Goal: Task Accomplishment & Management: Use online tool/utility

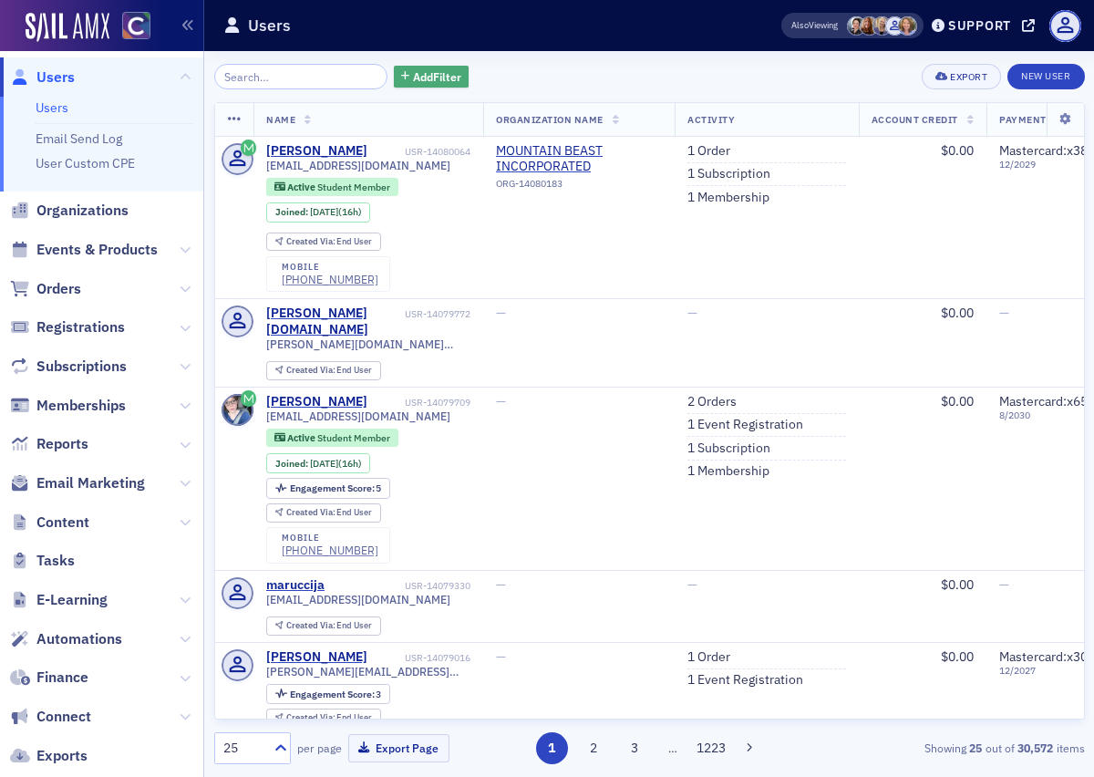
click at [426, 79] on span "Add Filter" at bounding box center [437, 76] width 48 height 16
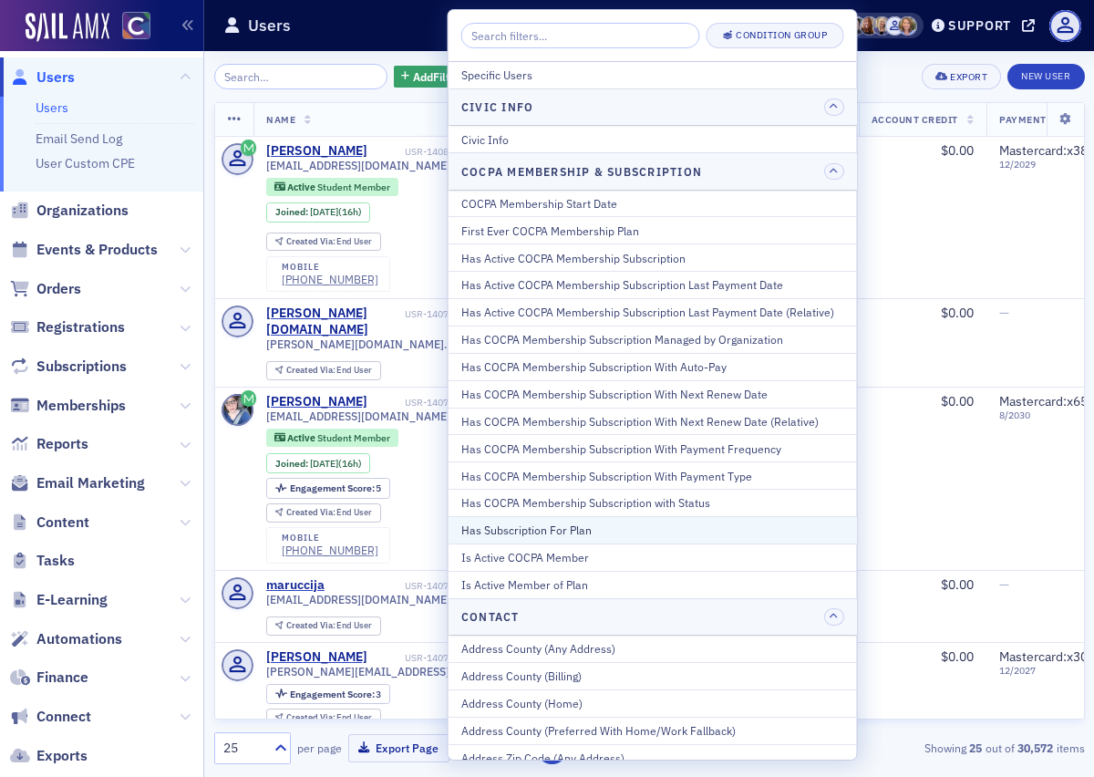
click at [523, 528] on div "Has Subscription For Plan" at bounding box center [652, 529] width 383 height 16
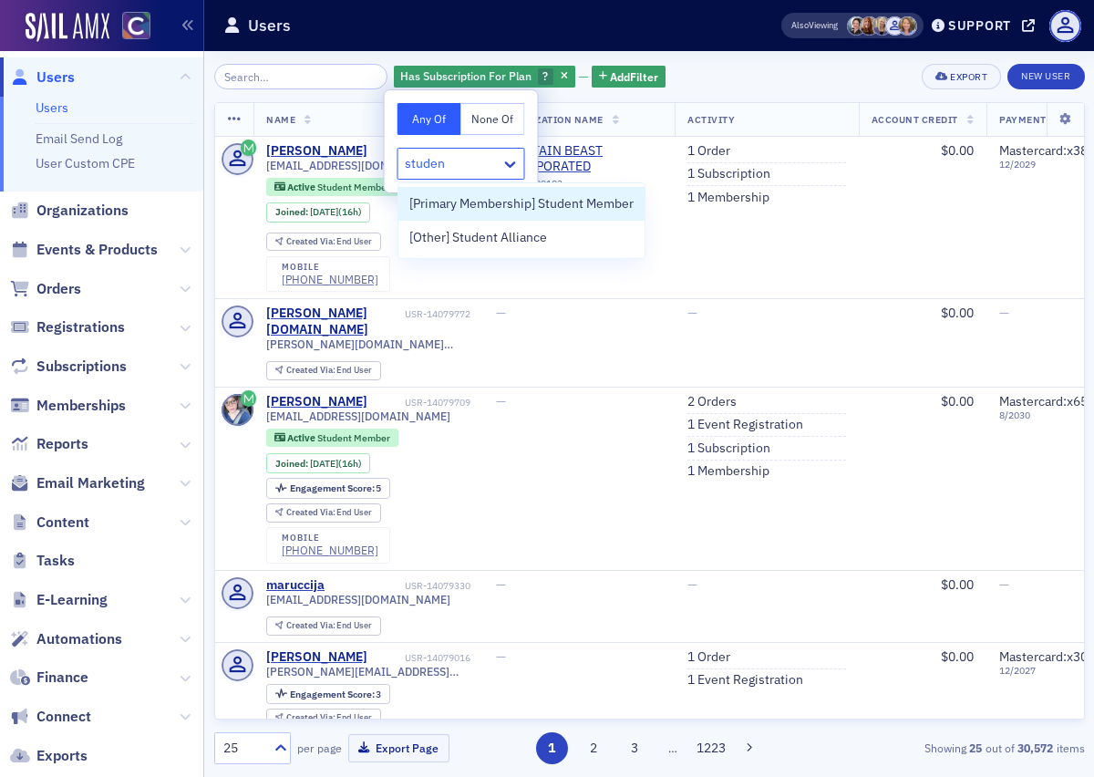
type input "student"
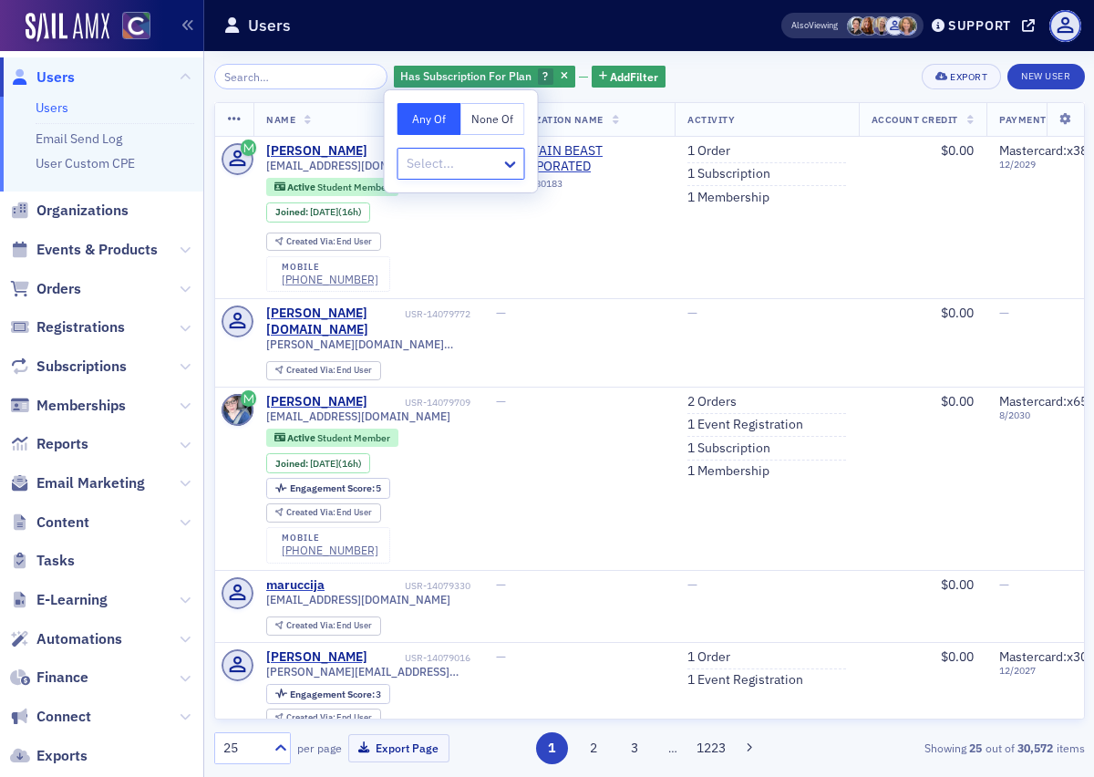
click at [483, 168] on div at bounding box center [452, 163] width 95 height 23
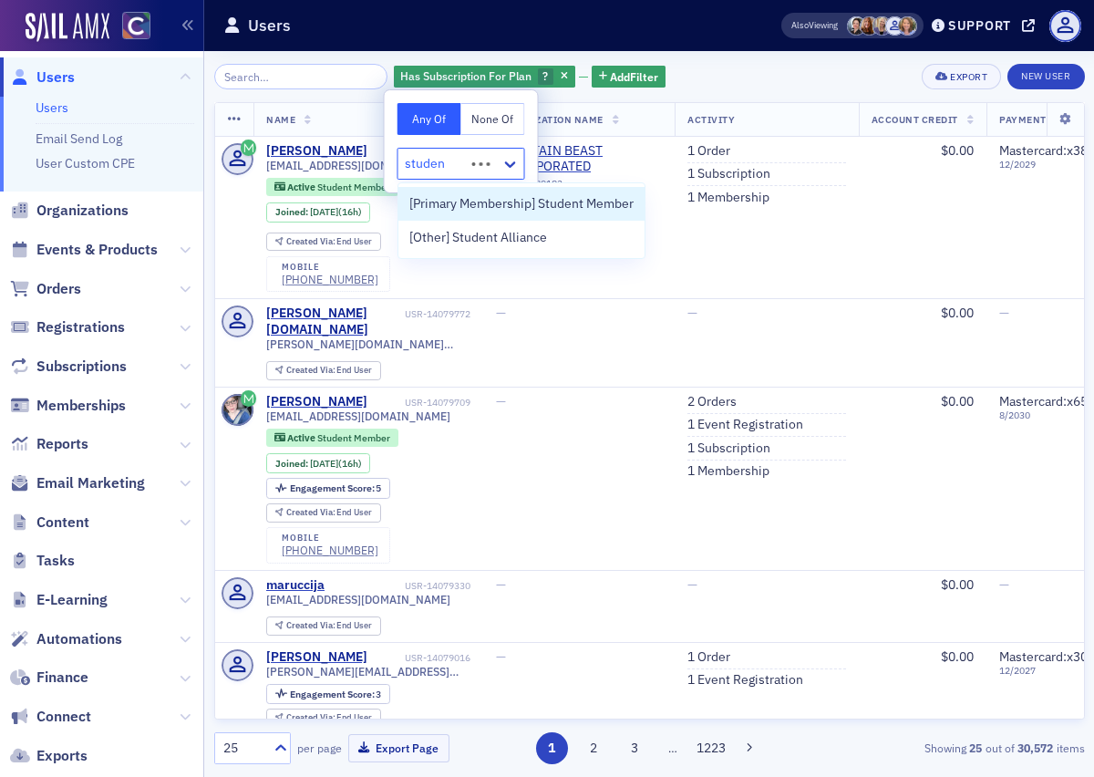
type input "student"
click at [510, 166] on icon at bounding box center [510, 164] width 11 height 6
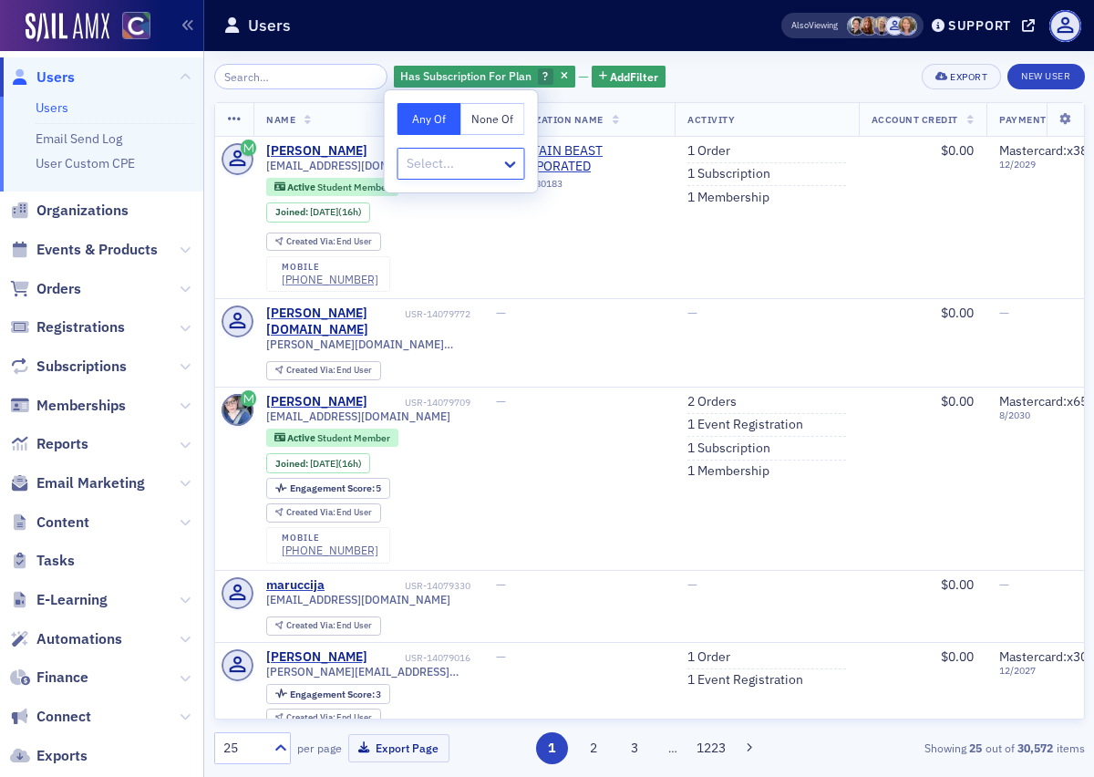
click at [487, 166] on div at bounding box center [452, 163] width 95 height 23
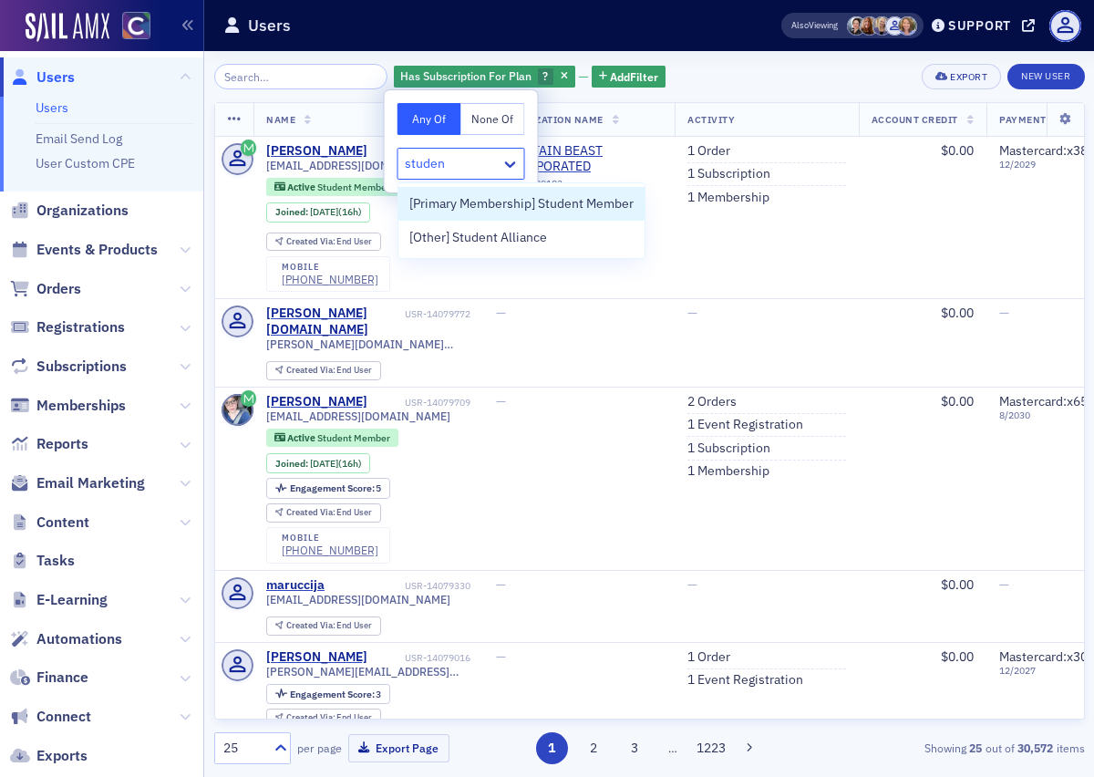
type input "student"
click at [551, 204] on span "[Primary Membership] Student Member" at bounding box center [521, 203] width 224 height 19
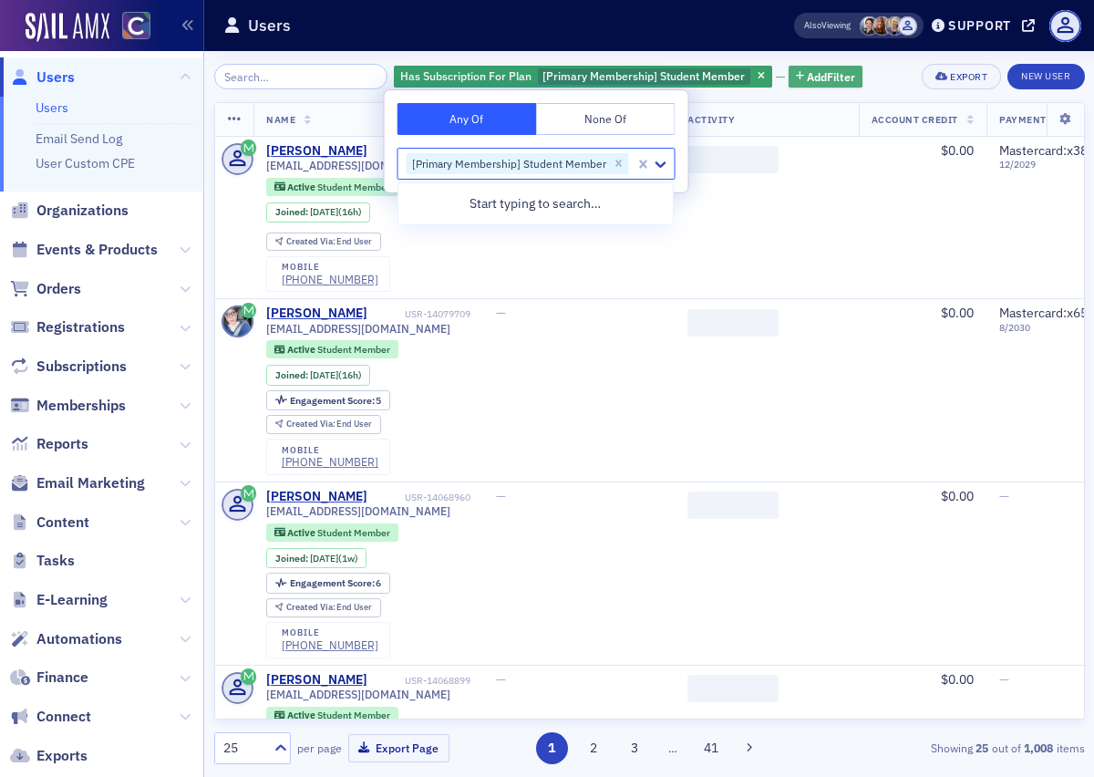
click at [813, 77] on span "Add Filter" at bounding box center [831, 76] width 48 height 16
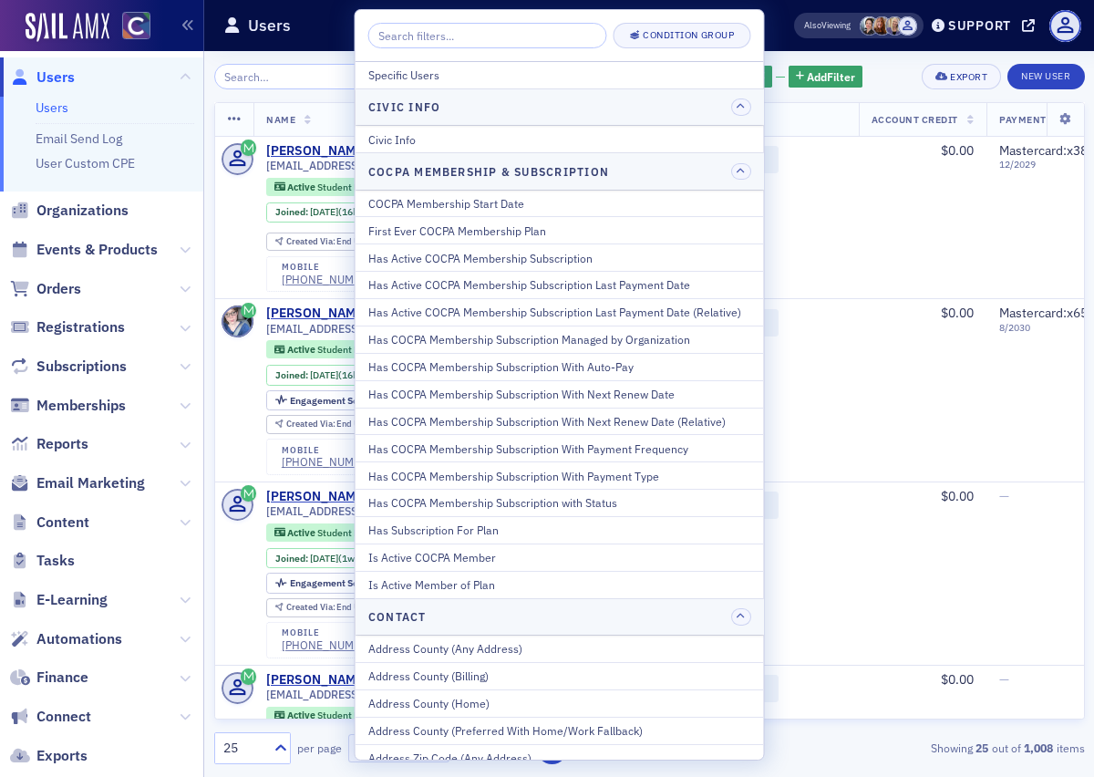
click at [849, 87] on div "Has Subscription For Plan [Primary Membership] Student Member Add Filter Export…" at bounding box center [649, 77] width 870 height 26
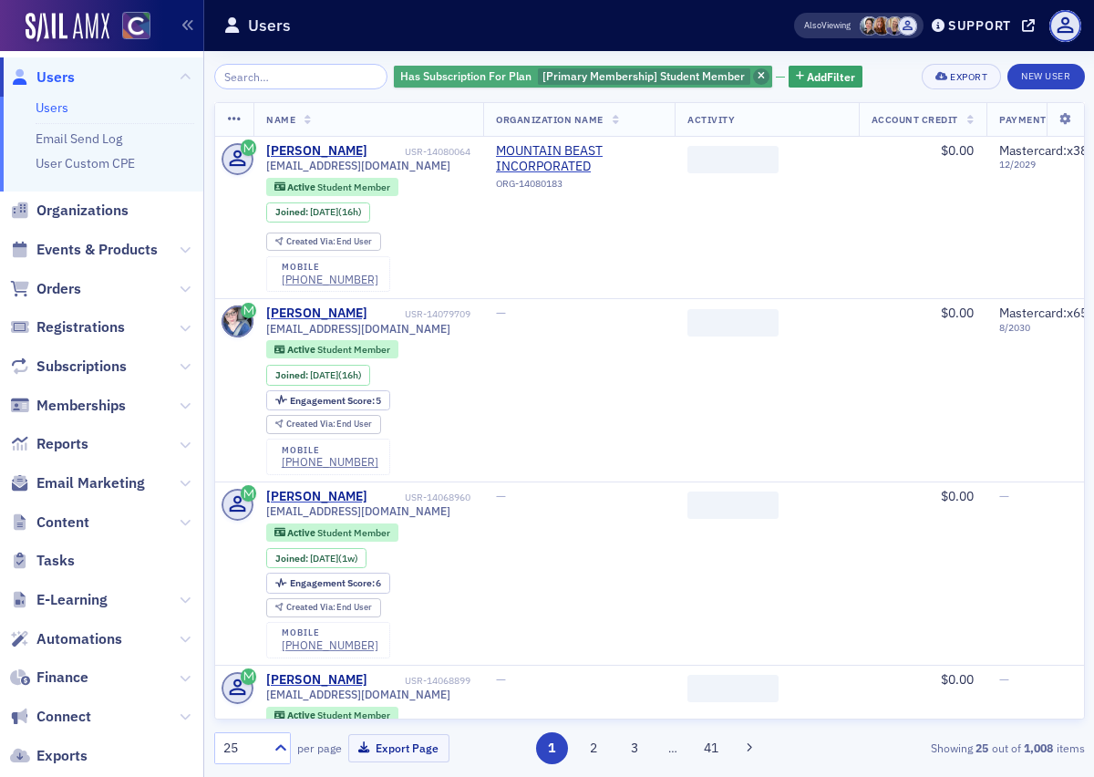
click at [757, 77] on icon "button" at bounding box center [760, 77] width 7 height 10
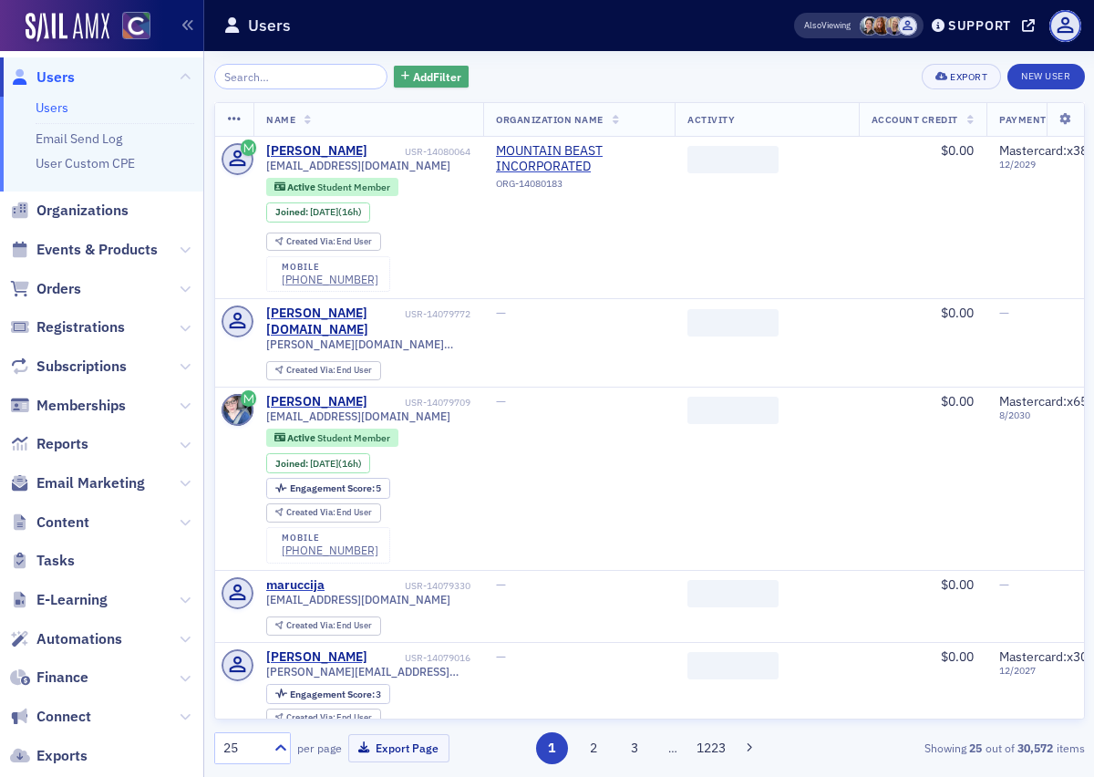
click at [413, 79] on span "Add Filter" at bounding box center [437, 76] width 48 height 16
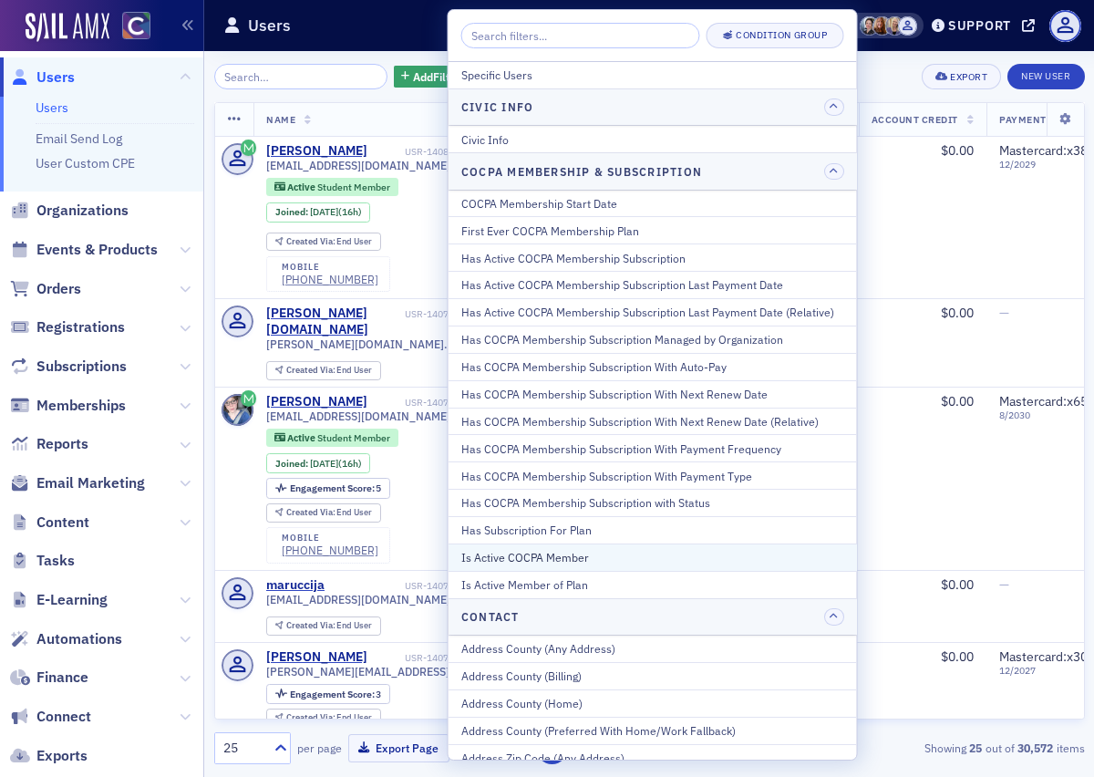
click at [657, 557] on div "Is Active COCPA Member" at bounding box center [652, 557] width 383 height 16
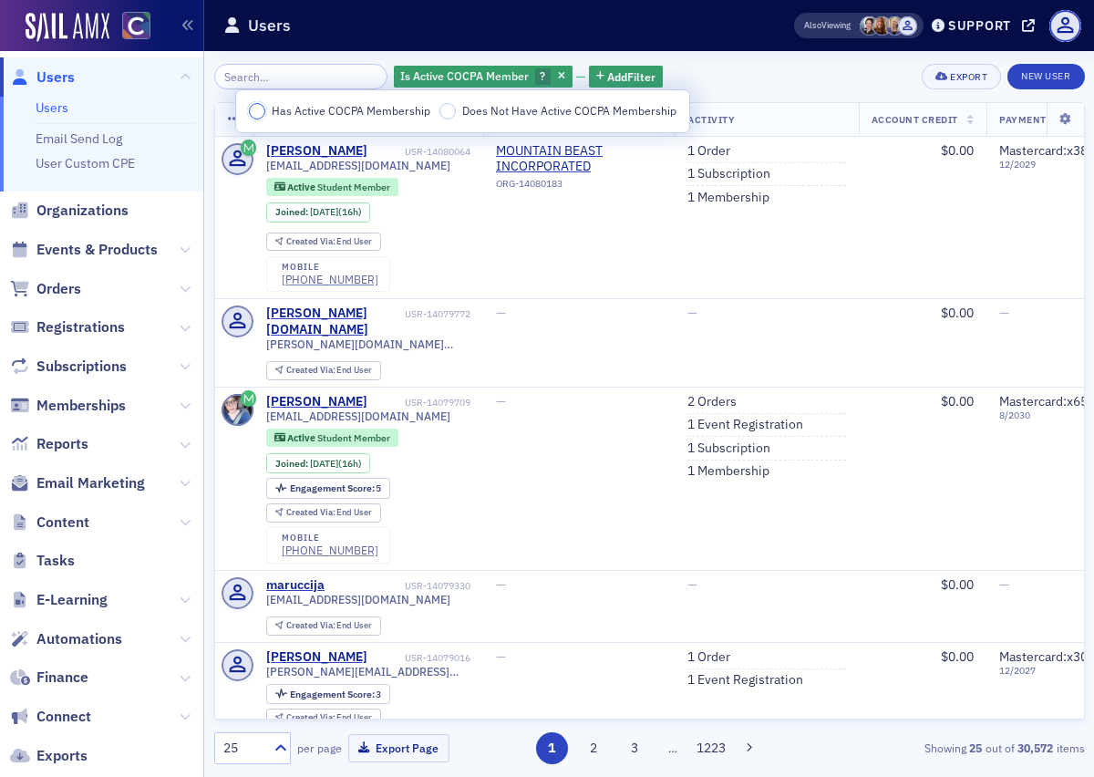
click at [257, 112] on input "Has Active COCPA Membership" at bounding box center [257, 111] width 16 height 16
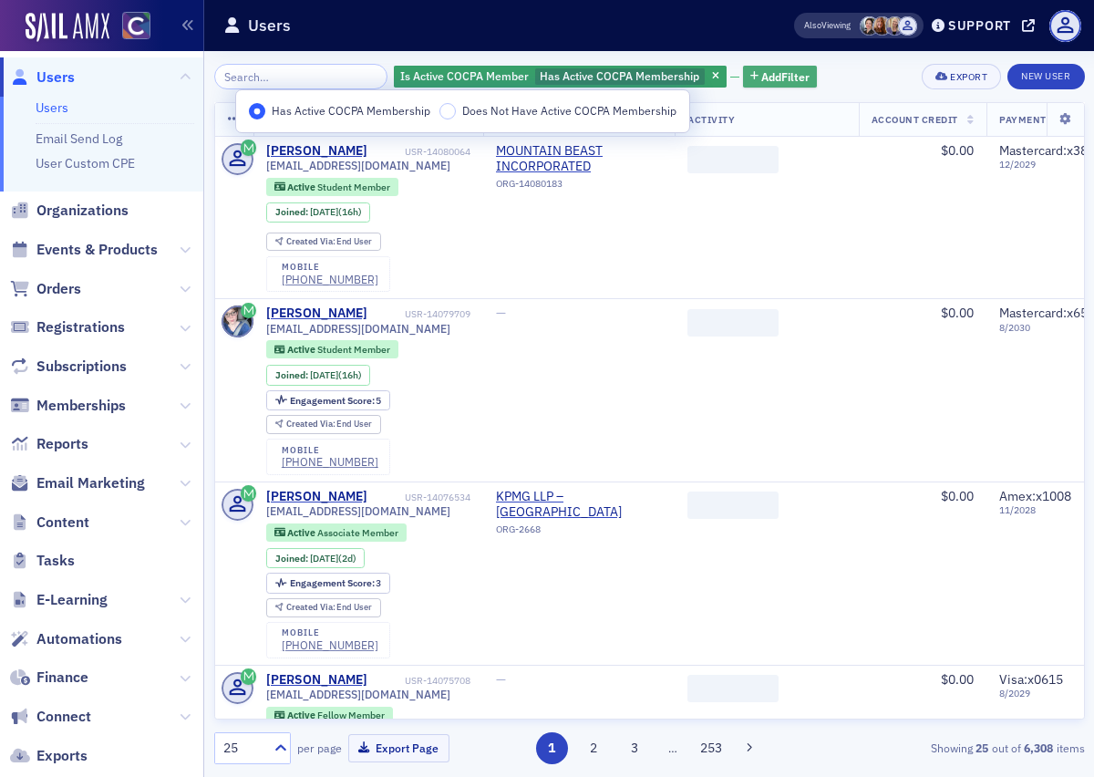
click at [761, 82] on span "Add Filter" at bounding box center [785, 76] width 48 height 16
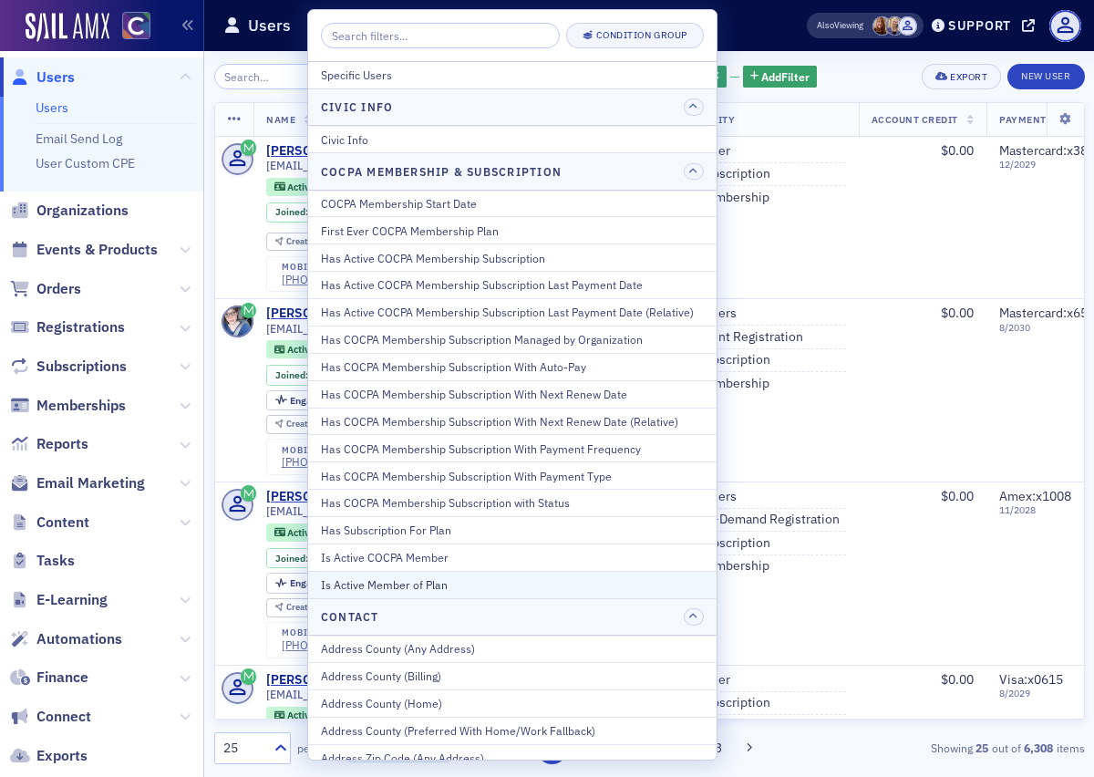
click at [453, 582] on div "Is Active Member of Plan" at bounding box center [512, 584] width 383 height 16
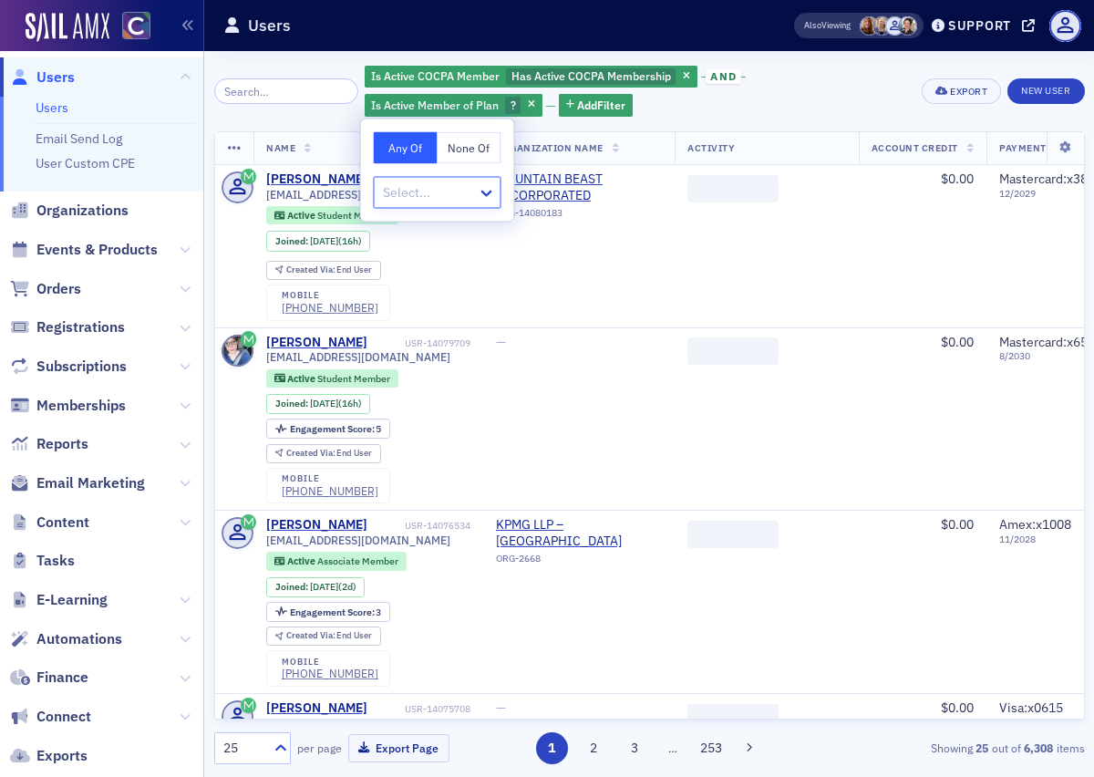
click at [474, 199] on div at bounding box center [428, 192] width 95 height 23
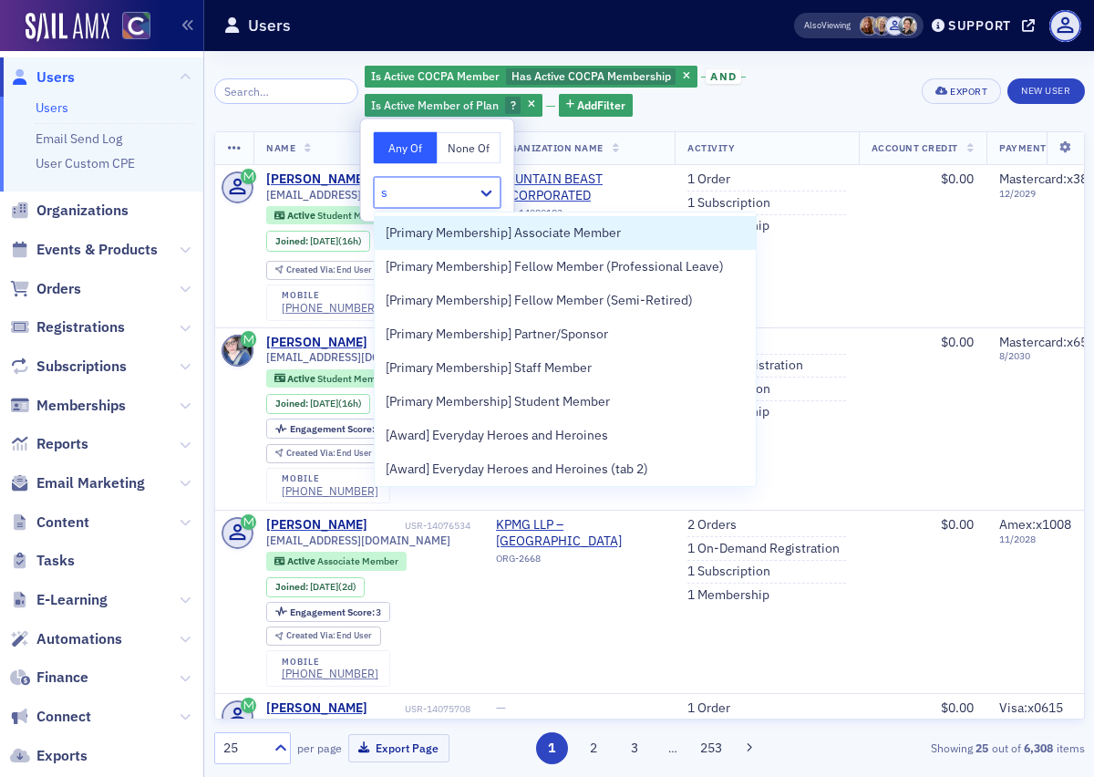
type input "st"
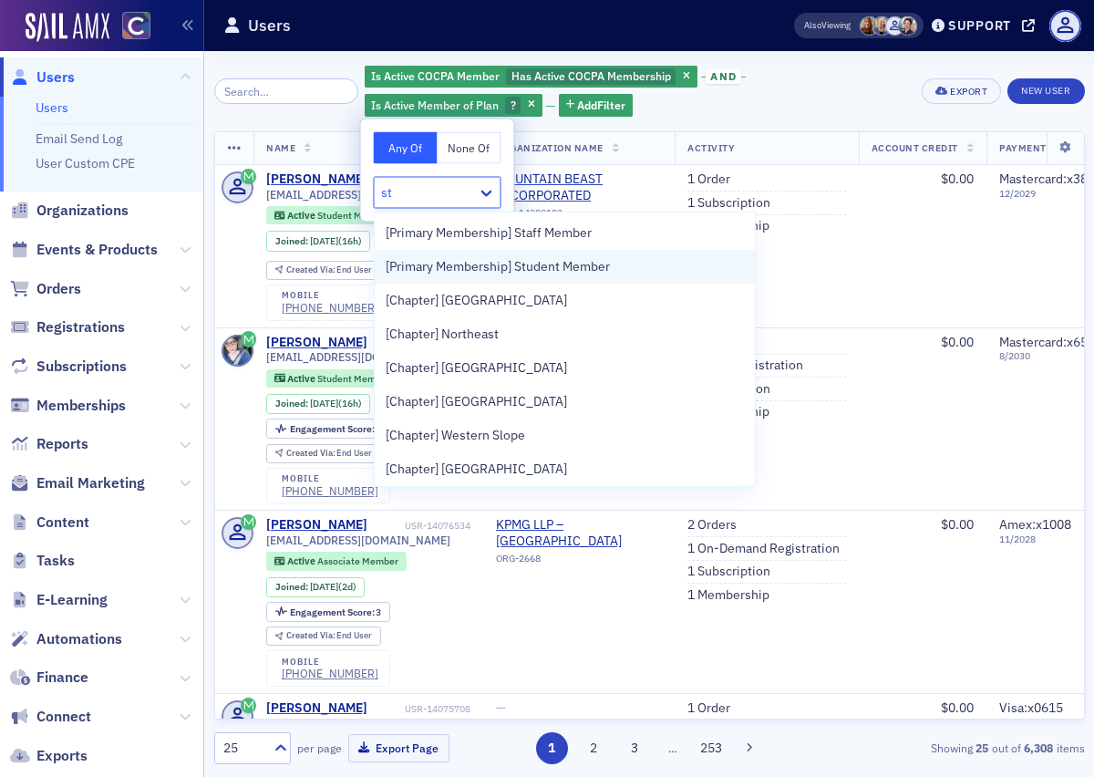
click at [547, 261] on span "[Primary Membership] Student Member" at bounding box center [498, 266] width 224 height 19
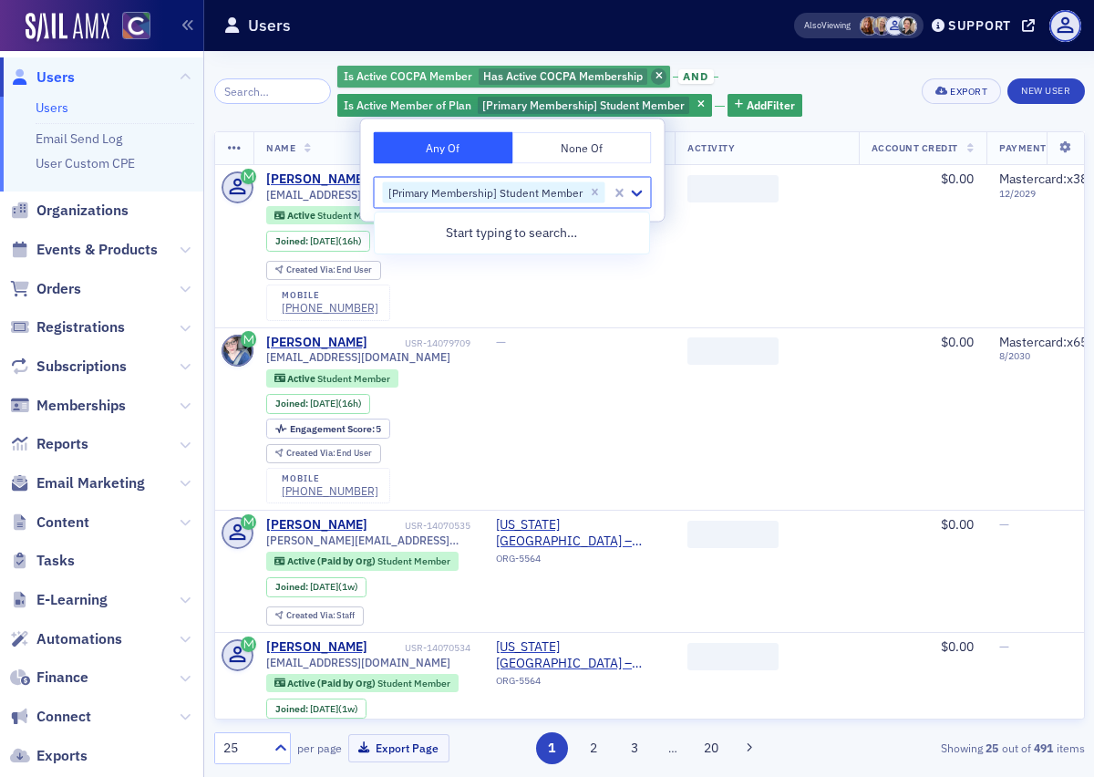
click at [655, 75] on icon "button" at bounding box center [658, 77] width 7 height 10
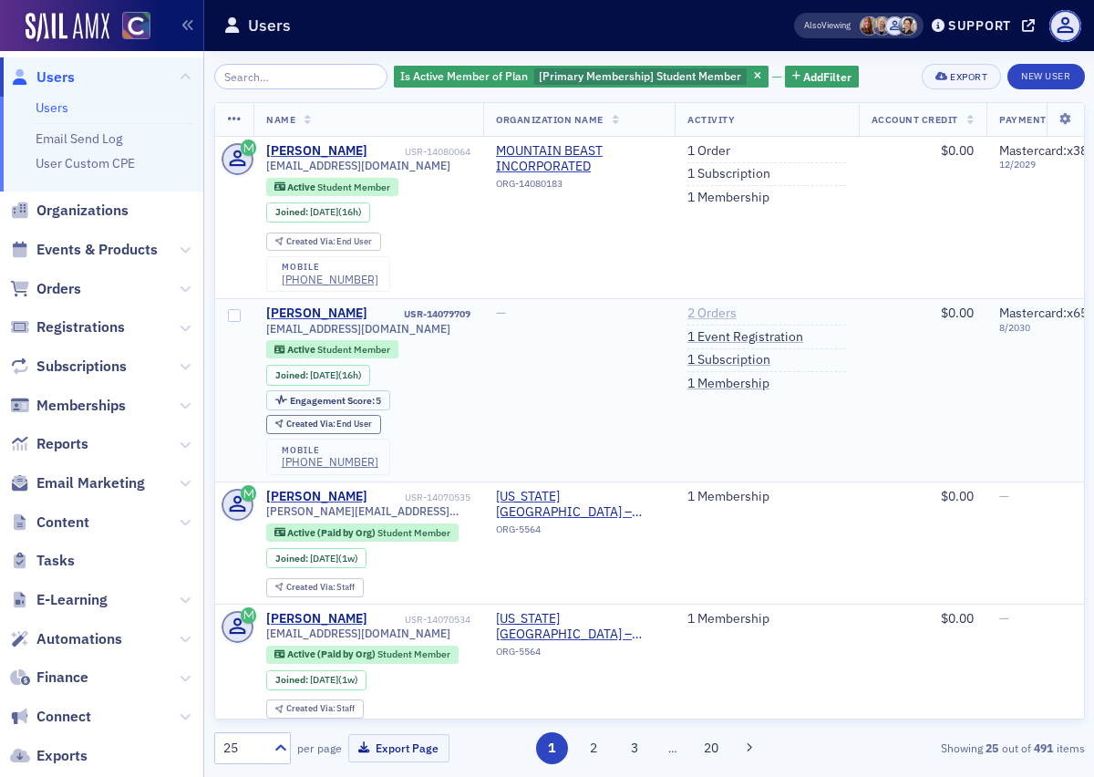
click at [716, 318] on link "2 Orders" at bounding box center [711, 313] width 49 height 16
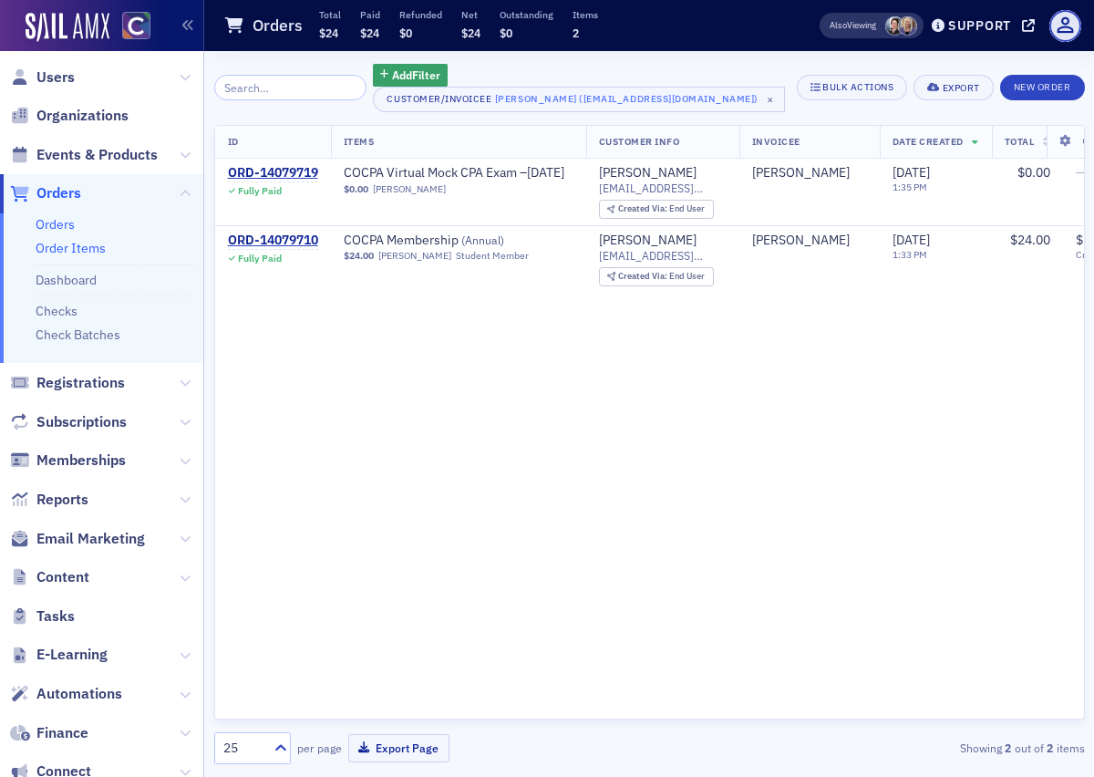
click at [76, 253] on link "Order Items" at bounding box center [71, 248] width 70 height 16
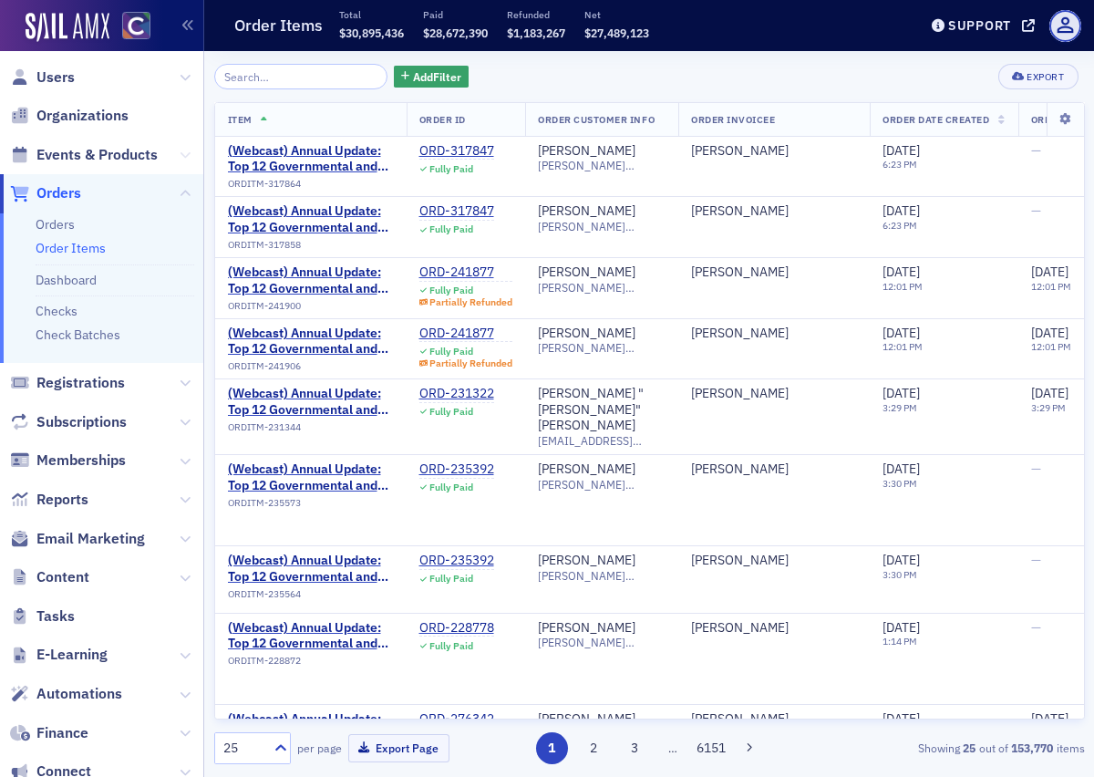
click at [180, 157] on icon at bounding box center [185, 154] width 11 height 11
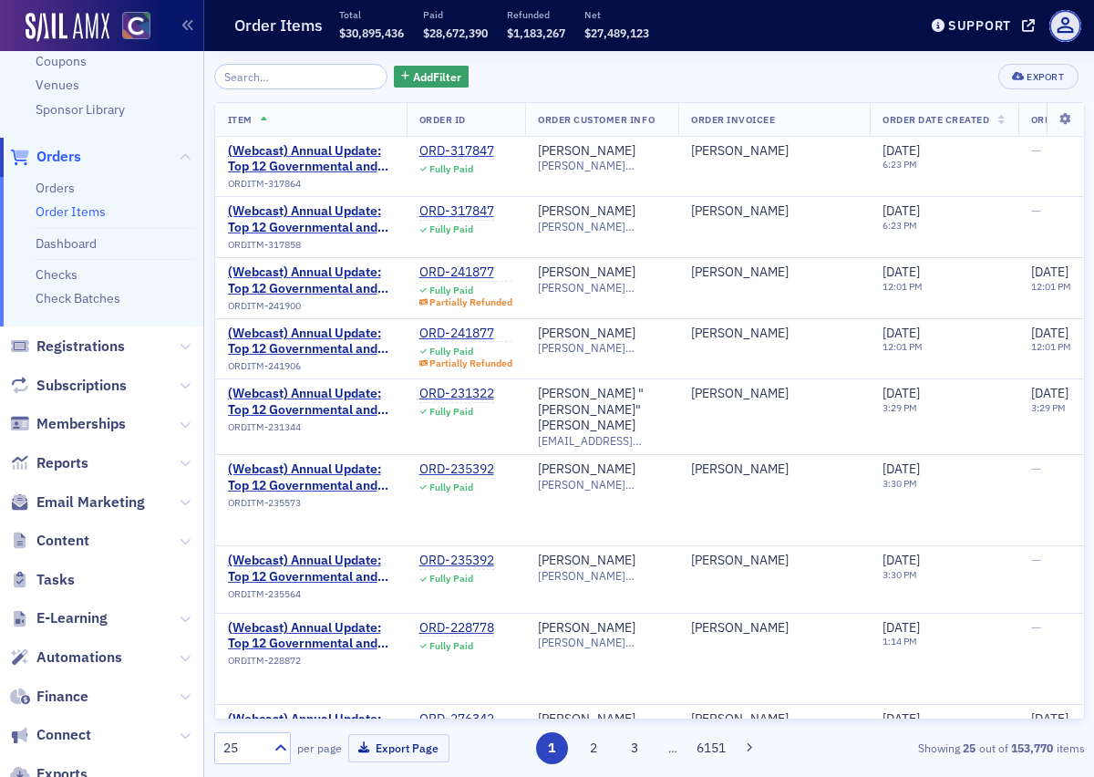
scroll to position [438, 0]
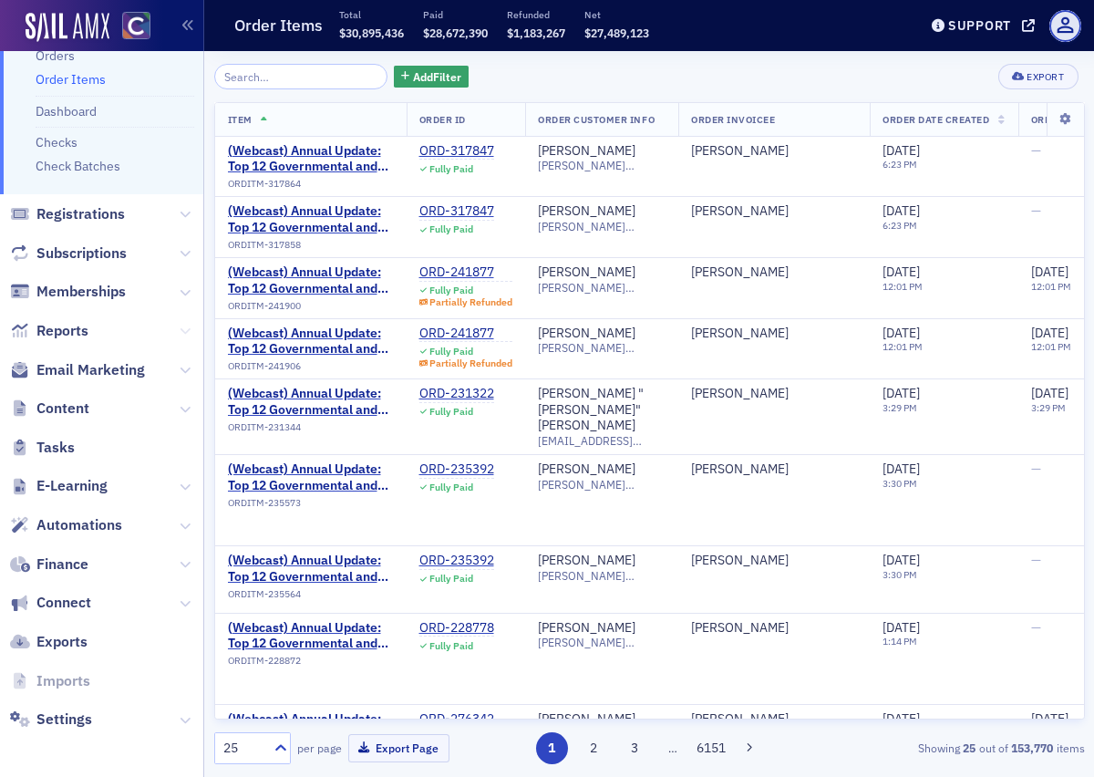
click at [184, 334] on icon at bounding box center [185, 330] width 11 height 11
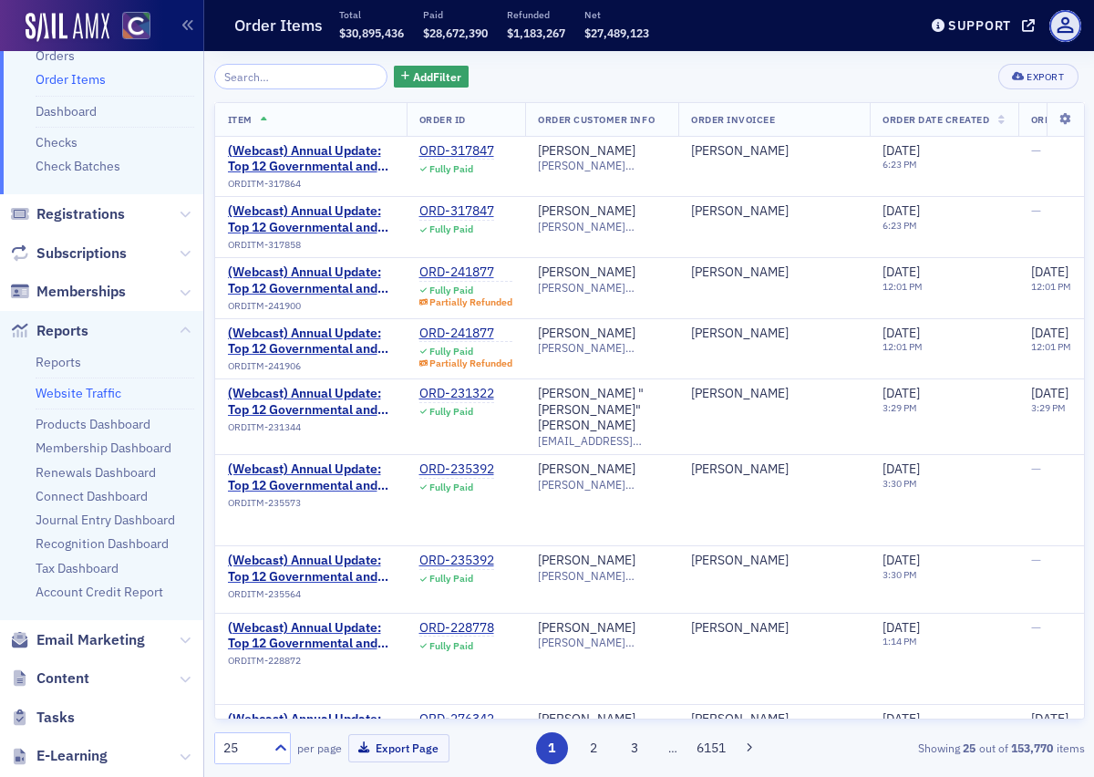
click at [69, 393] on link "Website Traffic" at bounding box center [79, 393] width 86 height 16
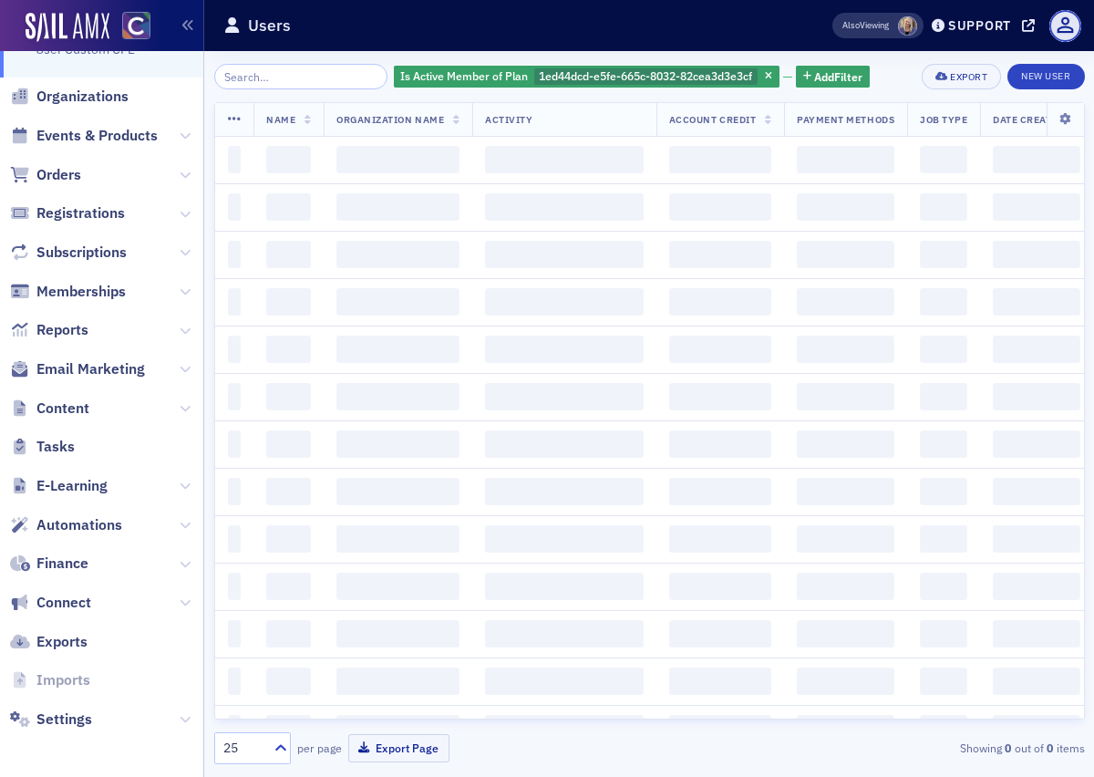
scroll to position [114, 0]
